Goal: Navigation & Orientation: Go to known website

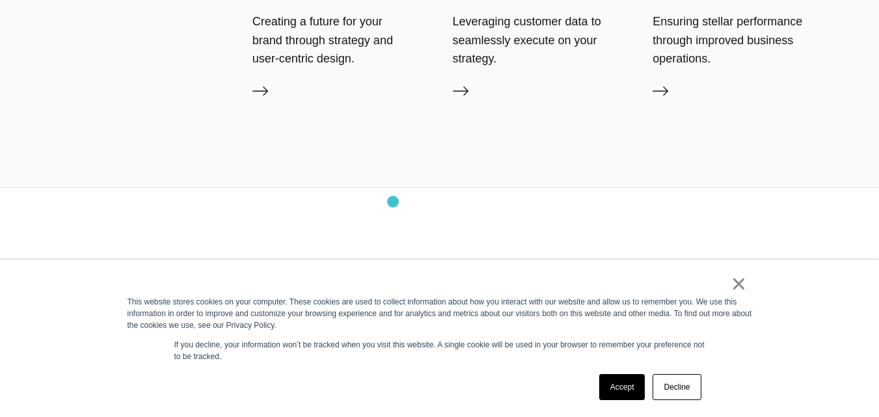
scroll to position [3168, 0]
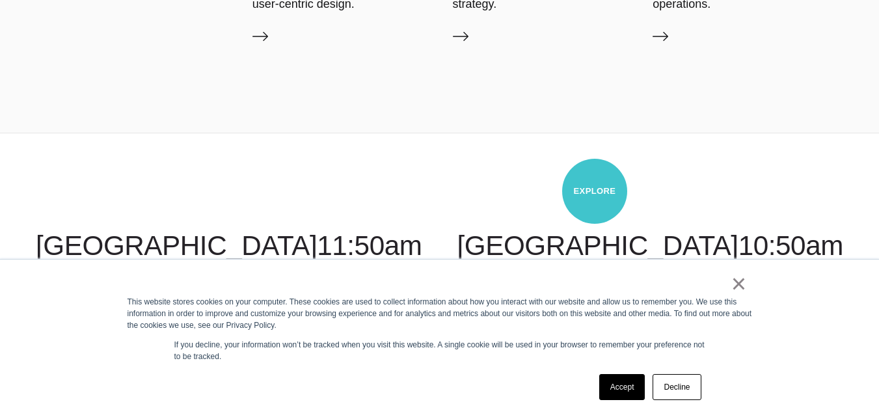
scroll to position [2928, 0]
